Goal: Task Accomplishment & Management: Manage account settings

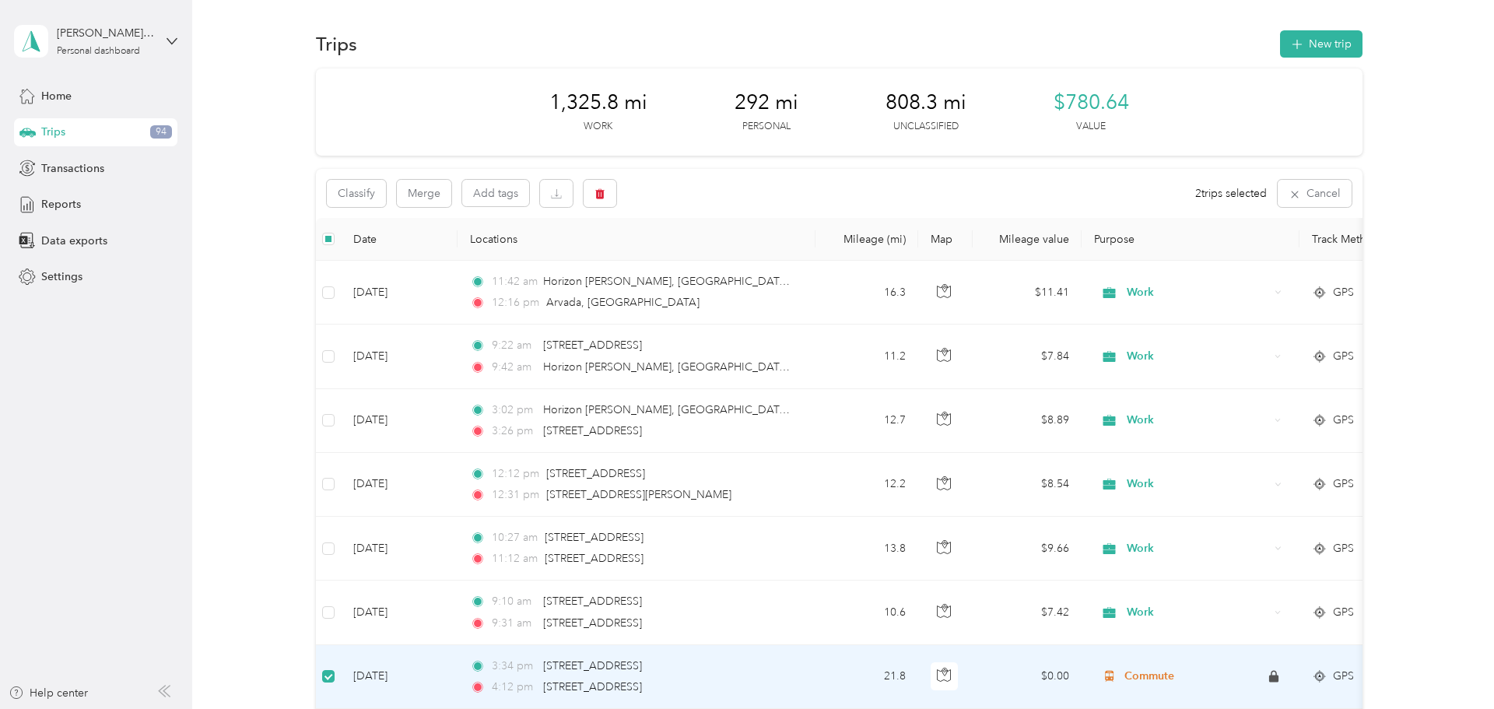
click at [55, 124] on span "Trips" at bounding box center [53, 132] width 24 height 16
click at [606, 188] on button "button" at bounding box center [600, 193] width 33 height 27
click at [717, 265] on button "Yes" at bounding box center [716, 258] width 30 height 25
click at [74, 213] on div "Reports" at bounding box center [95, 205] width 163 height 28
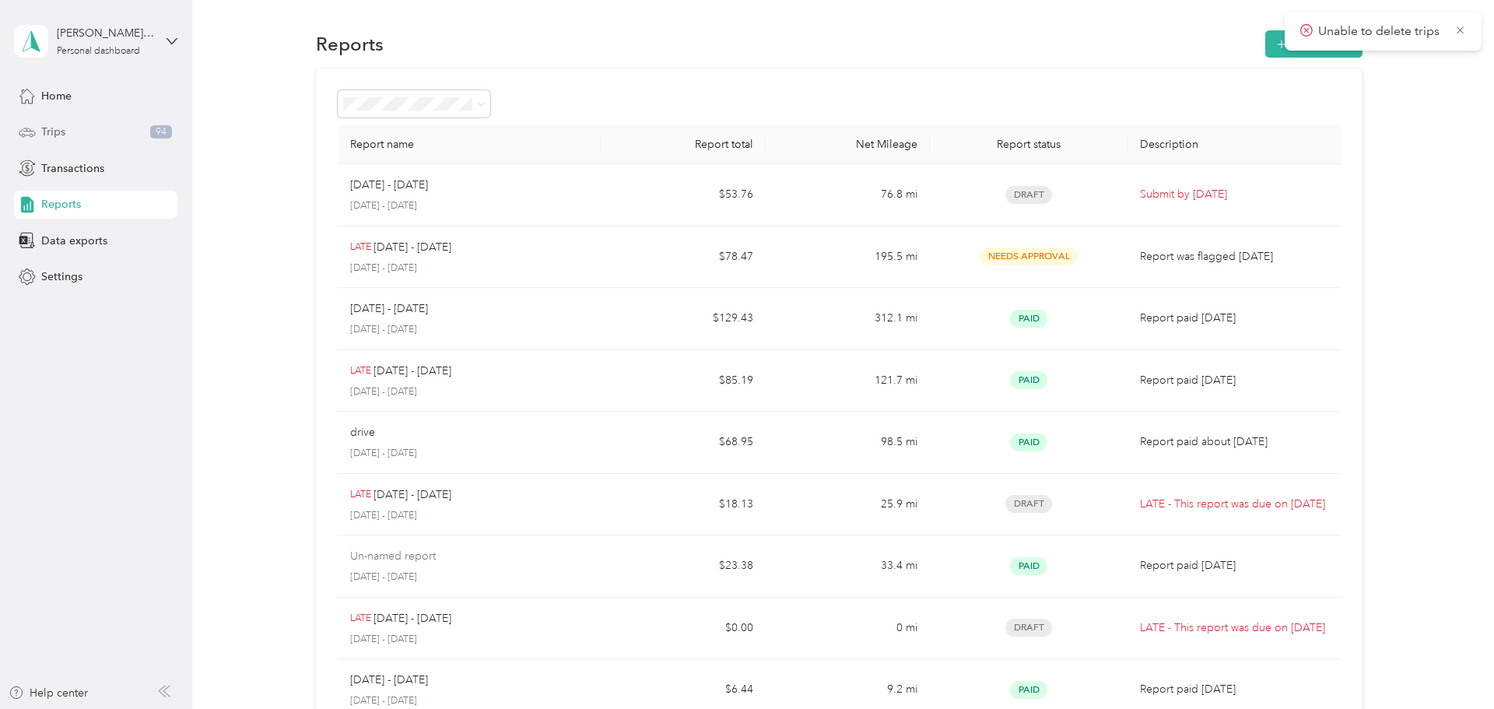
click at [61, 130] on span "Trips" at bounding box center [53, 132] width 24 height 16
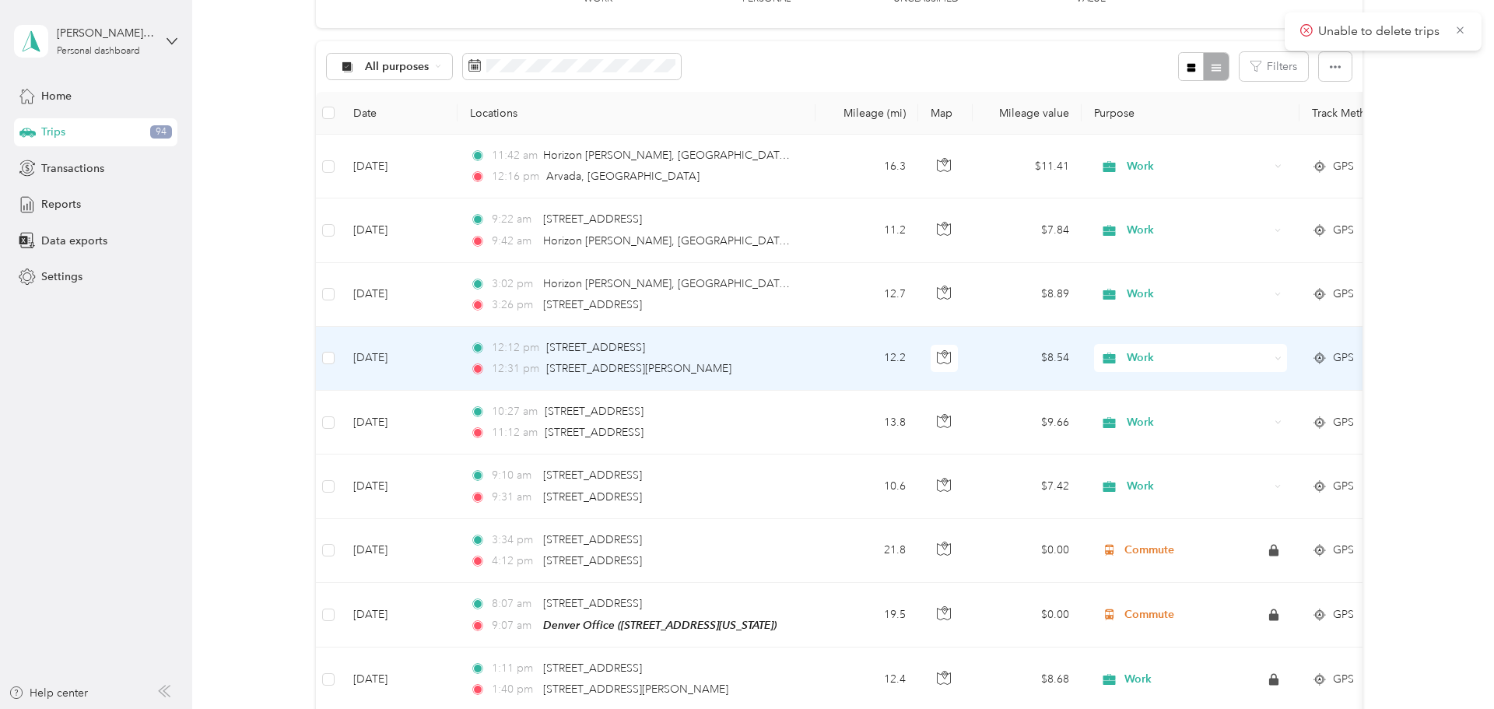
scroll to position [127, 0]
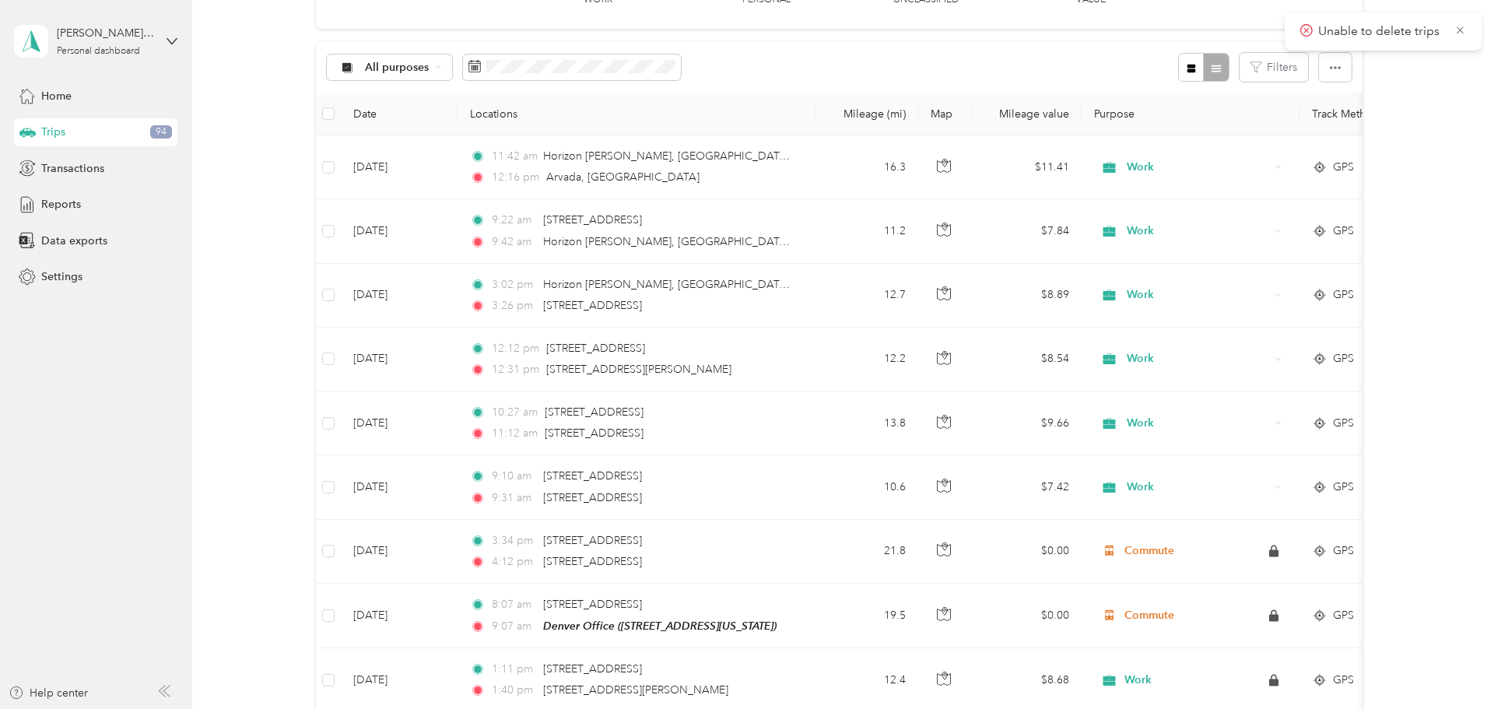
click at [73, 131] on div "Trips 94" at bounding box center [95, 132] width 163 height 28
click at [85, 211] on div "Reports" at bounding box center [95, 205] width 163 height 28
